Goal: Task Accomplishment & Management: Manage account settings

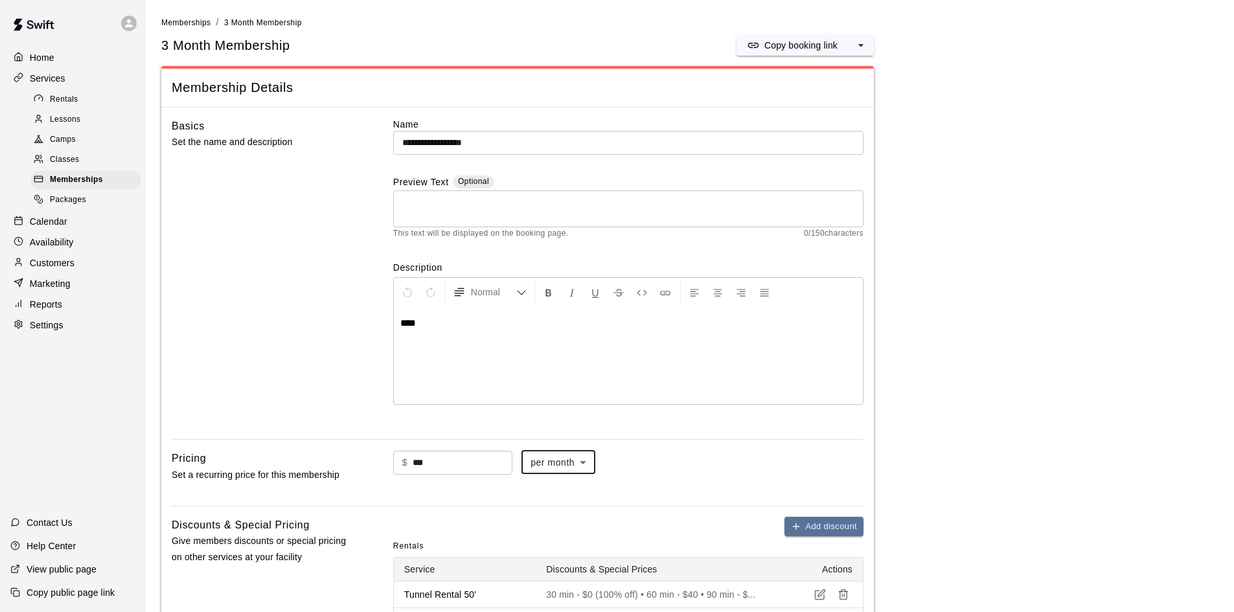
click at [61, 56] on div "Home" at bounding box center [72, 57] width 125 height 19
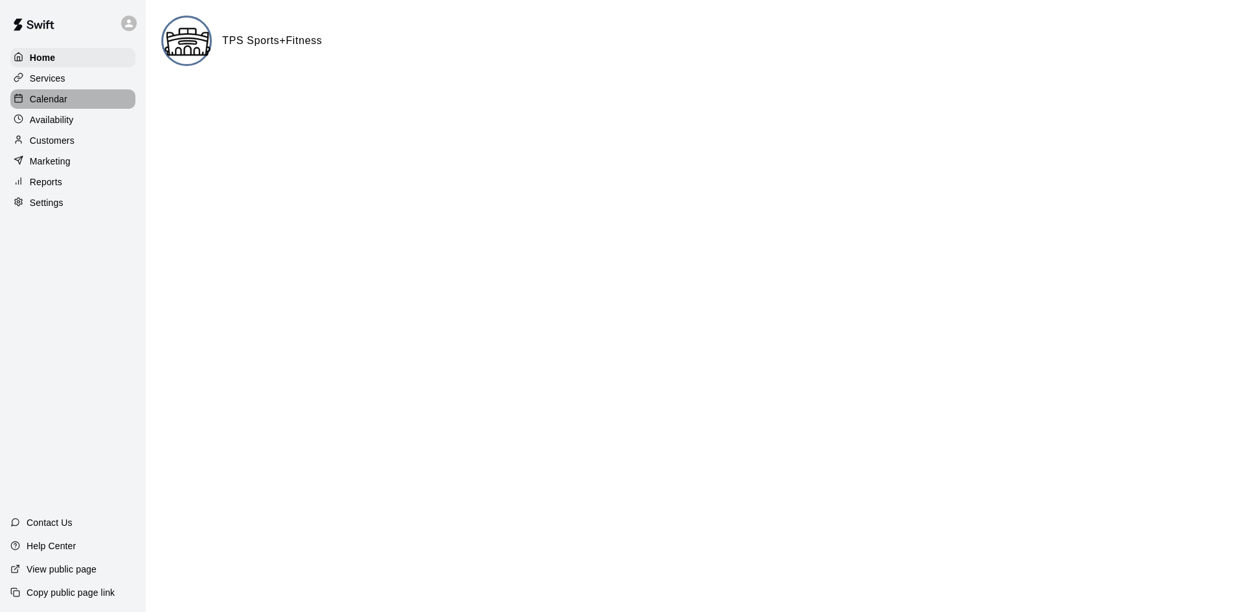
click at [37, 103] on p "Calendar" at bounding box center [49, 99] width 38 height 13
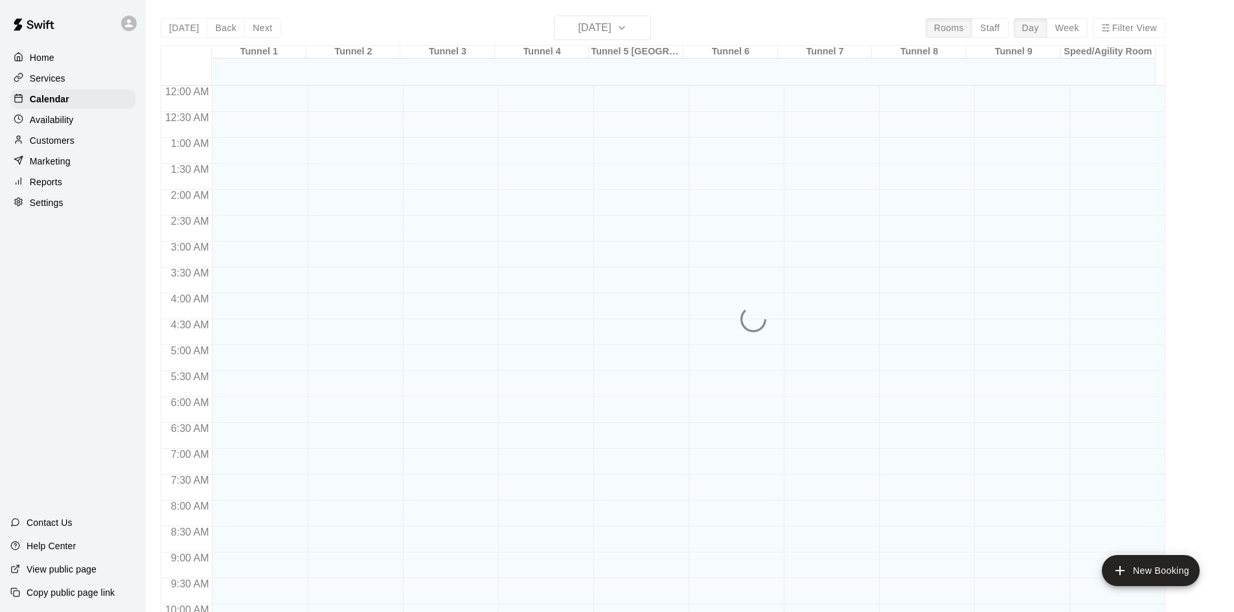
scroll to position [664, 0]
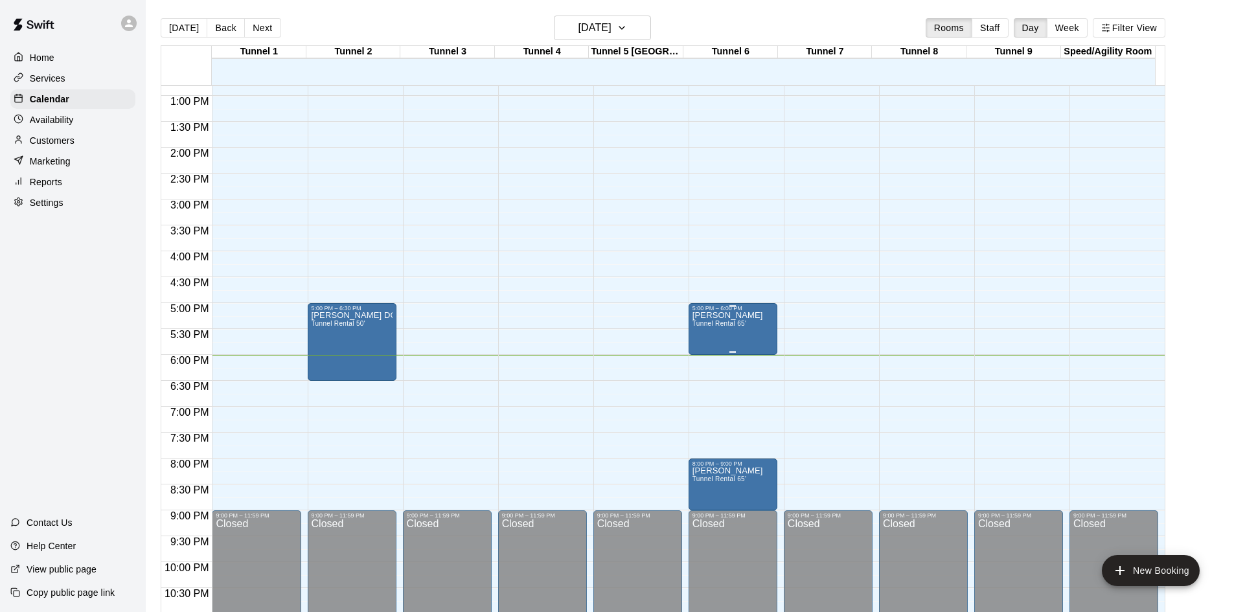
click at [723, 316] on p "[PERSON_NAME]" at bounding box center [728, 316] width 71 height 0
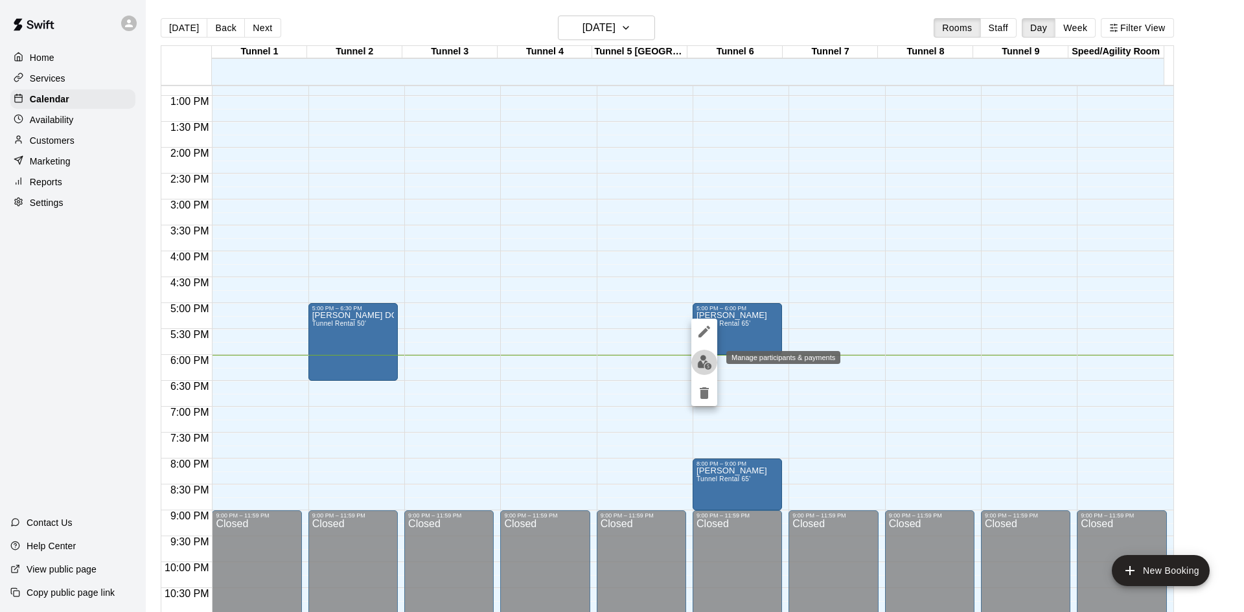
click at [708, 364] on img "edit" at bounding box center [704, 362] width 15 height 15
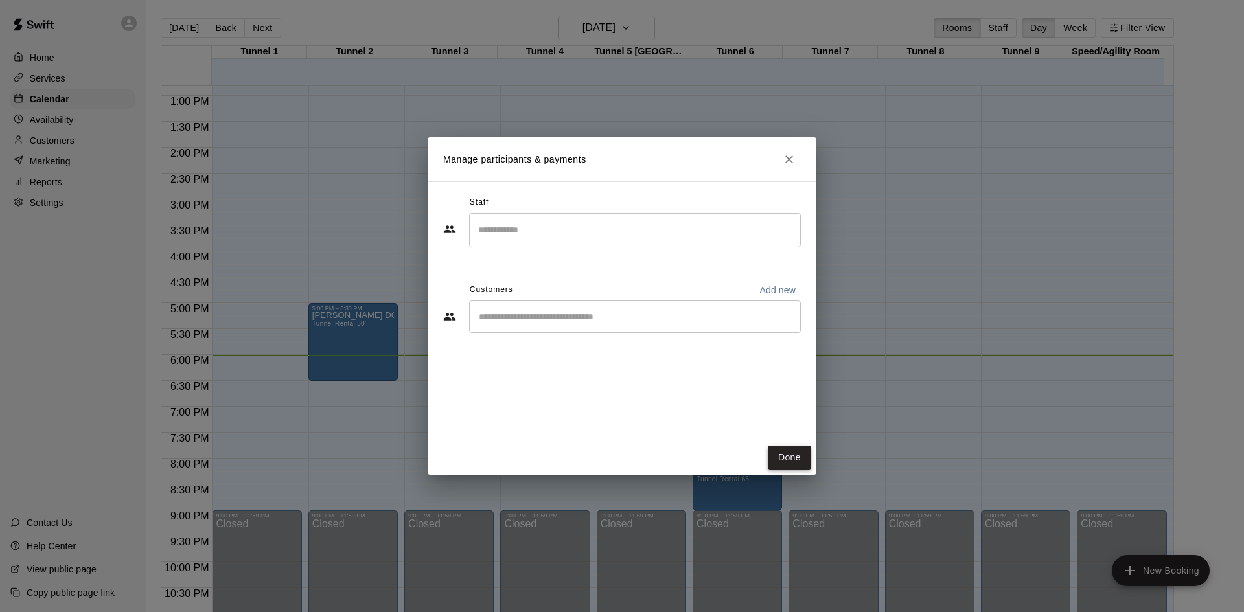
click at [804, 460] on button "Done" at bounding box center [789, 458] width 43 height 24
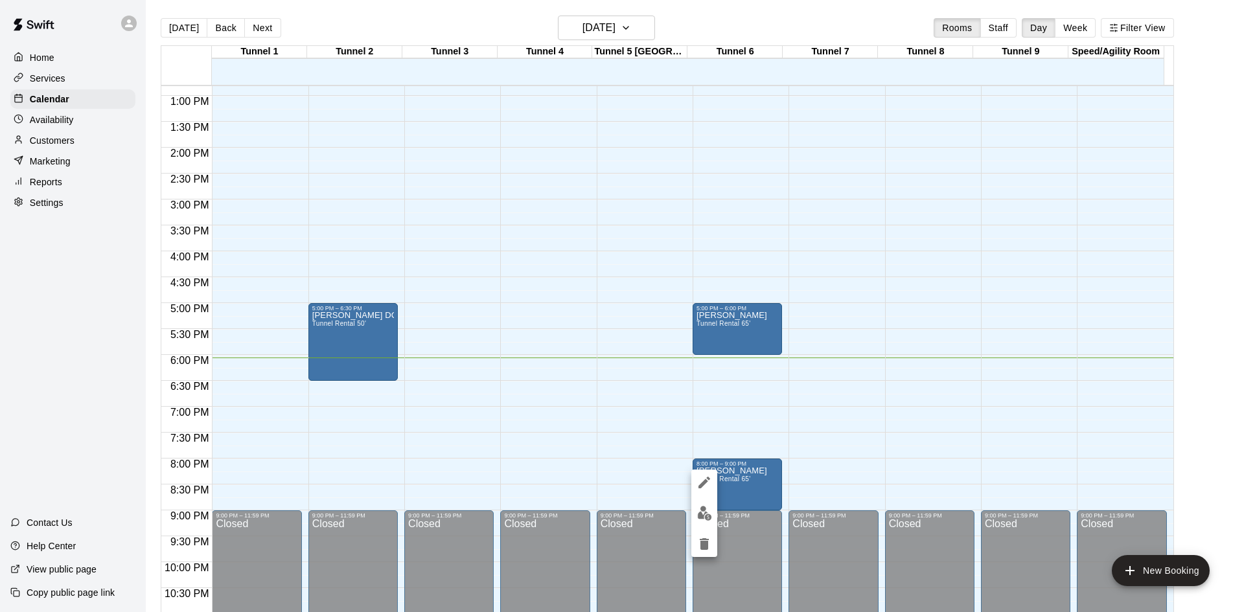
click at [744, 501] on div at bounding box center [622, 306] width 1244 height 612
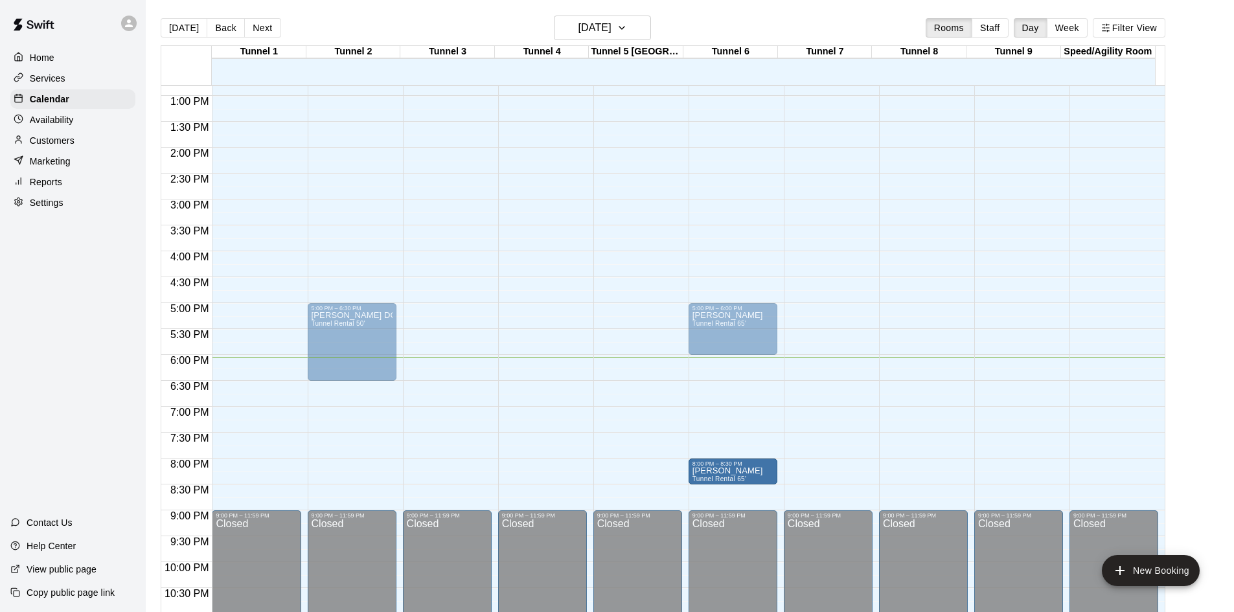
drag, startPoint x: 731, startPoint y: 508, endPoint x: 736, endPoint y: 493, distance: 15.6
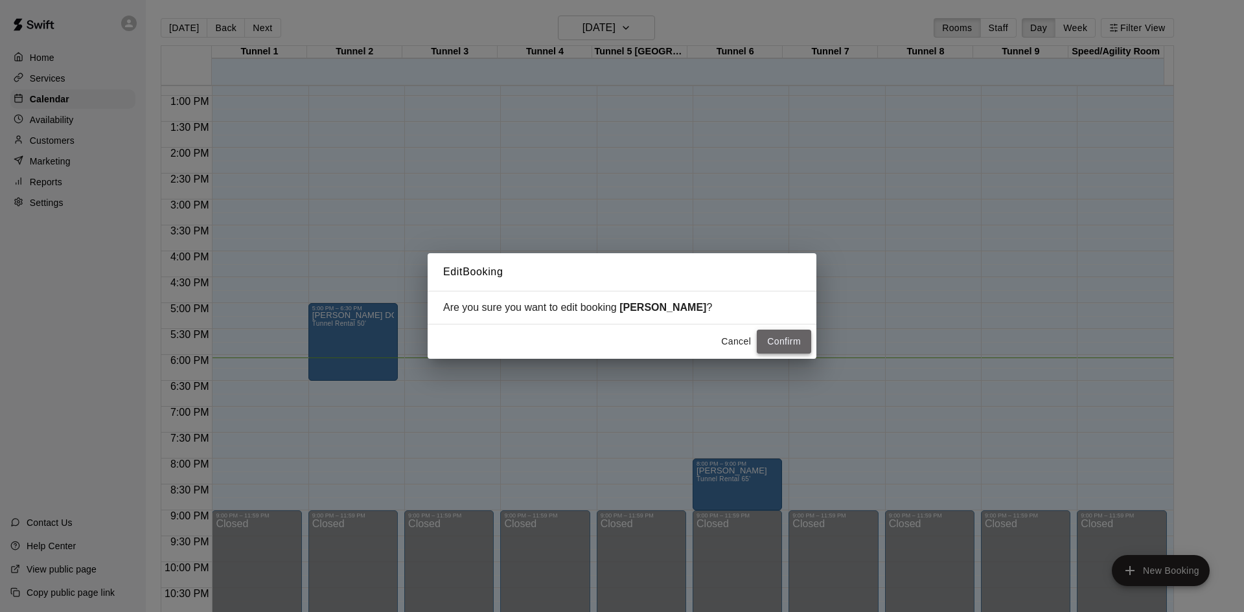
click at [778, 345] on button "Confirm" at bounding box center [784, 342] width 54 height 24
